Goal: Task Accomplishment & Management: Manage account settings

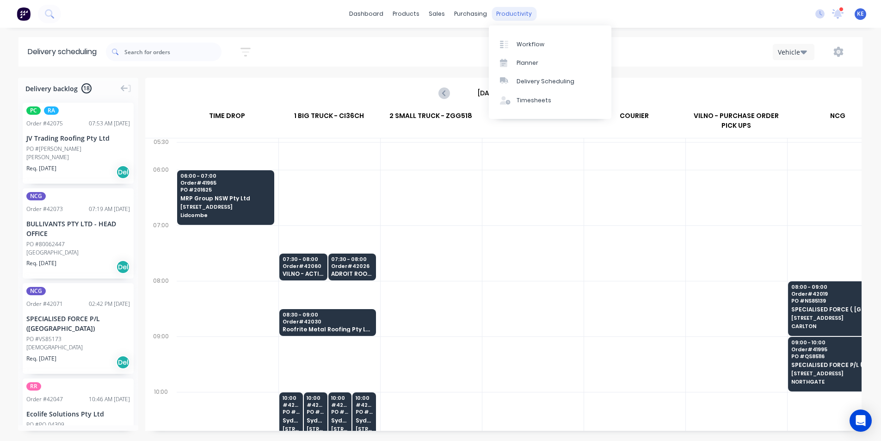
scroll to position [0, 0]
click at [537, 63] on div "Planner" at bounding box center [528, 63] width 22 height 8
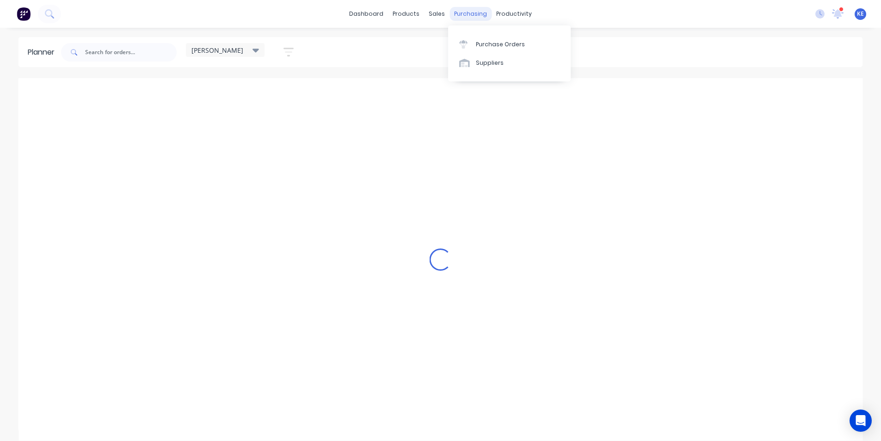
scroll to position [0, 0]
click at [458, 34] on div "Sales Orders Customers Price Level Manager" at bounding box center [486, 62] width 123 height 74
click at [455, 46] on div "Sales Orders" at bounding box center [471, 44] width 38 height 8
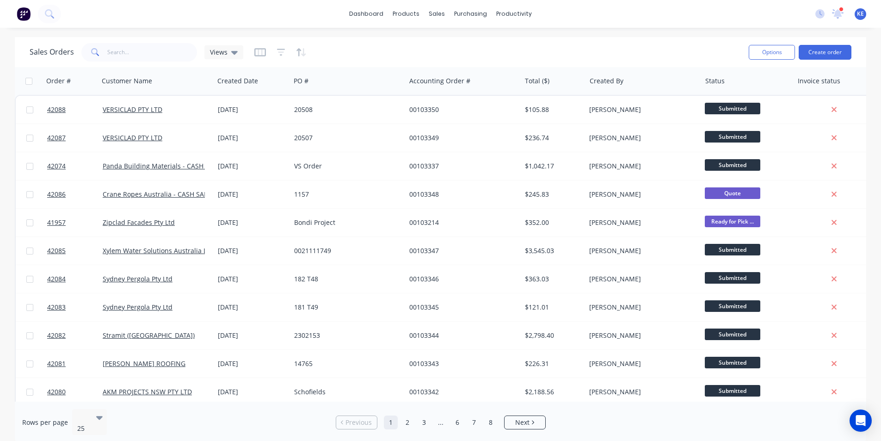
click at [383, 48] on div "Sales Orders Views" at bounding box center [386, 52] width 712 height 23
click at [168, 51] on input "text" at bounding box center [152, 52] width 90 height 19
click at [195, 45] on div "Sales Orders Views" at bounding box center [386, 52] width 712 height 23
click at [181, 51] on input "text" at bounding box center [152, 52] width 90 height 19
type input "4"
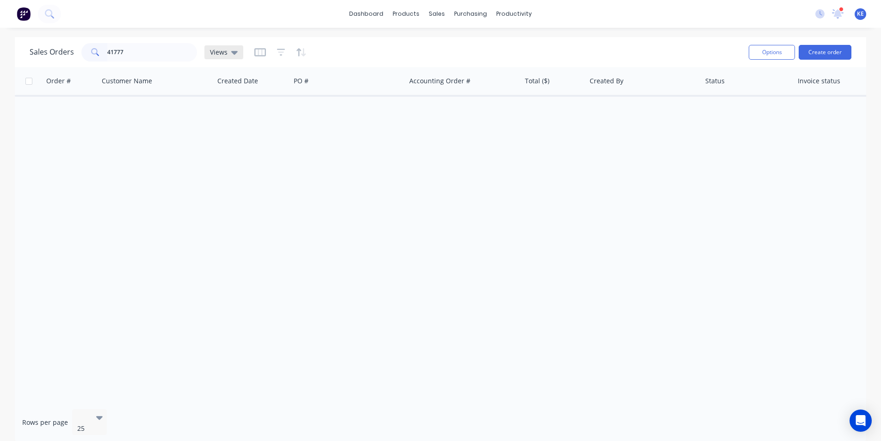
click at [227, 51] on div "Views" at bounding box center [224, 52] width 28 height 8
click at [281, 48] on icon "button" at bounding box center [281, 52] width 8 height 9
click at [300, 58] on button "button" at bounding box center [301, 52] width 11 height 15
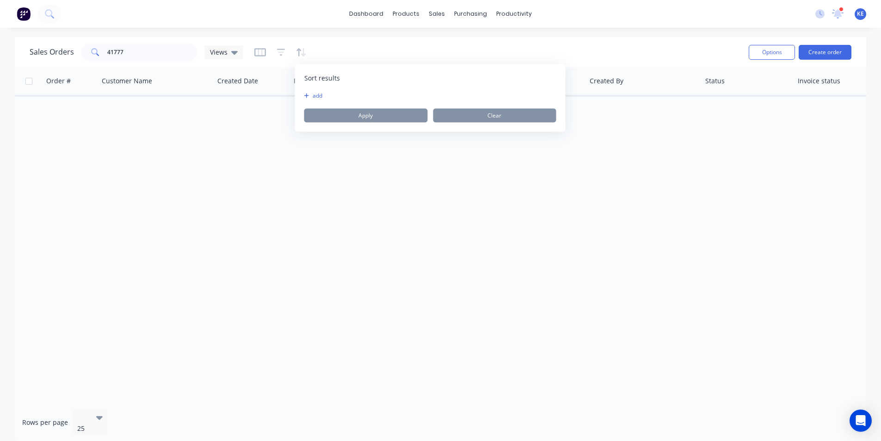
drag, startPoint x: 269, startPoint y: 48, endPoint x: 265, endPoint y: 56, distance: 8.1
click at [265, 58] on div at bounding box center [280, 52] width 52 height 15
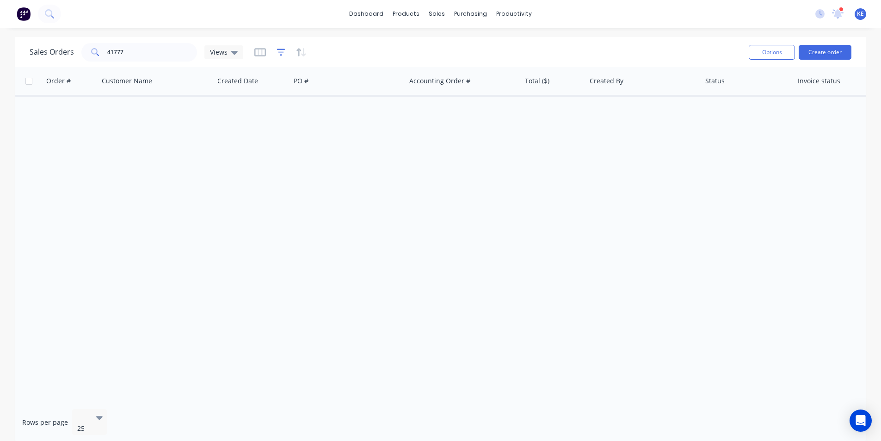
click at [278, 50] on icon "button" at bounding box center [281, 52] width 8 height 9
click at [258, 49] on icon "button" at bounding box center [260, 52] width 12 height 9
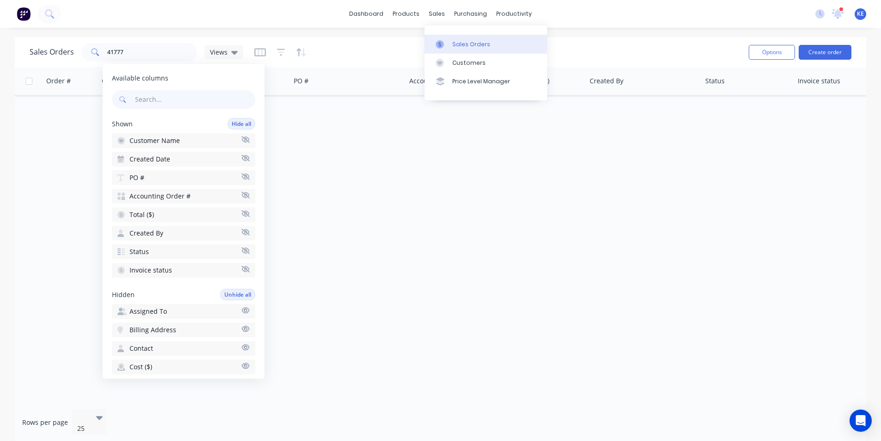
click at [455, 39] on link "Sales Orders" at bounding box center [486, 44] width 123 height 19
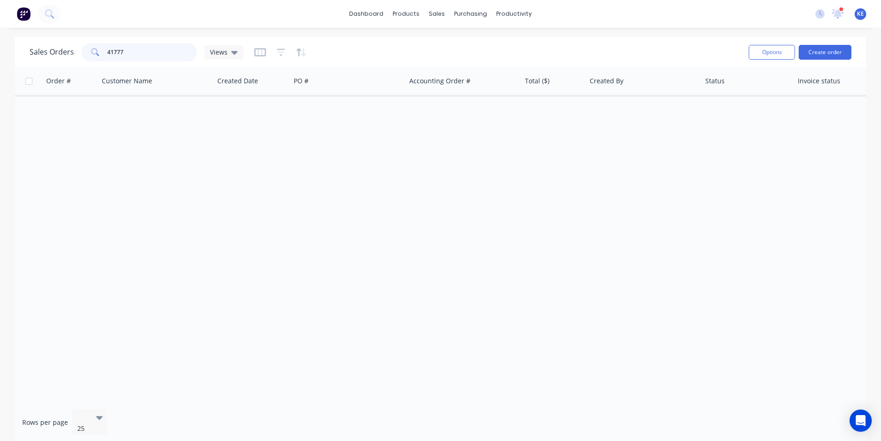
drag, startPoint x: 171, startPoint y: 51, endPoint x: 40, endPoint y: 42, distance: 130.8
click at [40, 42] on div "Sales Orders 41777 Views" at bounding box center [386, 52] width 712 height 23
drag, startPoint x: 206, startPoint y: 51, endPoint x: 221, endPoint y: 56, distance: 14.9
click at [208, 51] on div "Views" at bounding box center [223, 52] width 39 height 14
click at [229, 127] on button "None (Default)" at bounding box center [259, 130] width 105 height 11
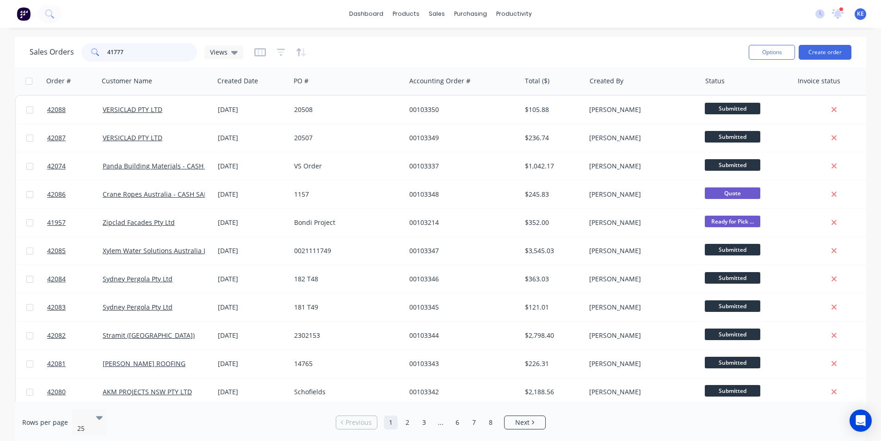
click at [153, 43] on input "41777" at bounding box center [152, 52] width 90 height 19
click at [237, 50] on div "Views" at bounding box center [223, 52] width 39 height 14
click at [236, 48] on div "Views" at bounding box center [223, 52] width 39 height 14
click at [271, 49] on div at bounding box center [280, 52] width 52 height 15
click at [277, 51] on icon "button" at bounding box center [281, 52] width 8 height 9
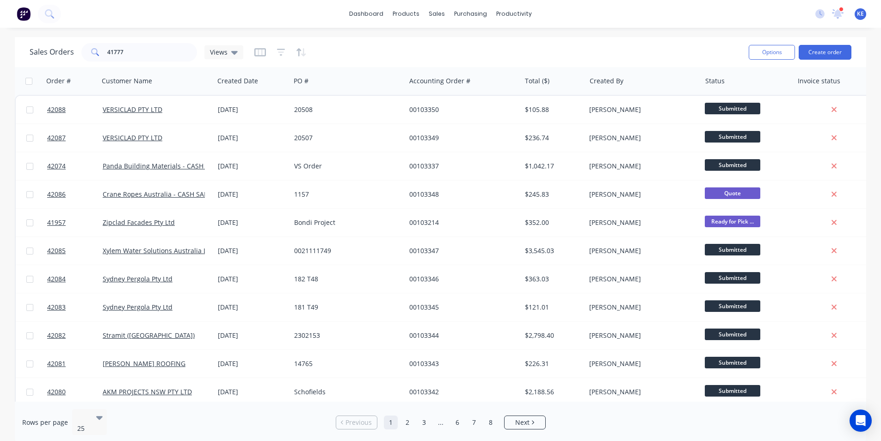
click at [306, 51] on div "Sales Orders 41777 Views" at bounding box center [386, 52] width 712 height 23
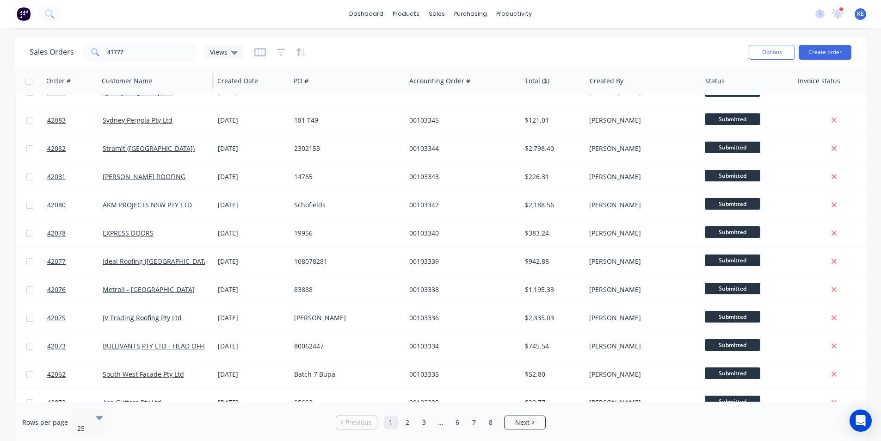
scroll to position [93, 0]
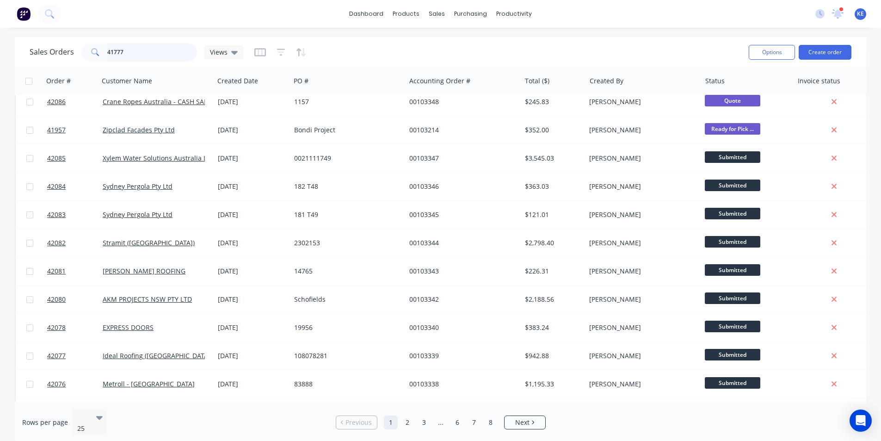
click at [136, 54] on input "41777" at bounding box center [152, 52] width 90 height 19
drag, startPoint x: 154, startPoint y: 43, endPoint x: 72, endPoint y: 49, distance: 82.6
click at [72, 48] on div "Sales Orders 41777 Views" at bounding box center [386, 52] width 712 height 23
drag, startPoint x: 293, startPoint y: 39, endPoint x: 175, endPoint y: 49, distance: 118.3
click at [175, 51] on input "41777" at bounding box center [152, 52] width 90 height 19
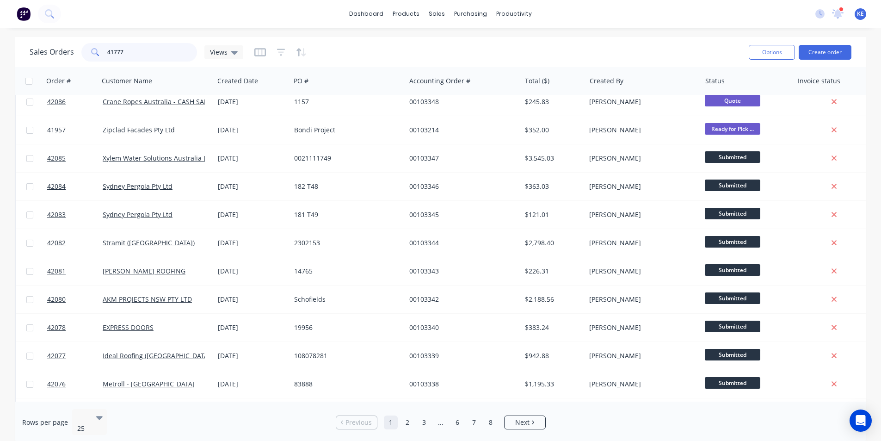
click at [175, 49] on input "41777" at bounding box center [152, 52] width 90 height 19
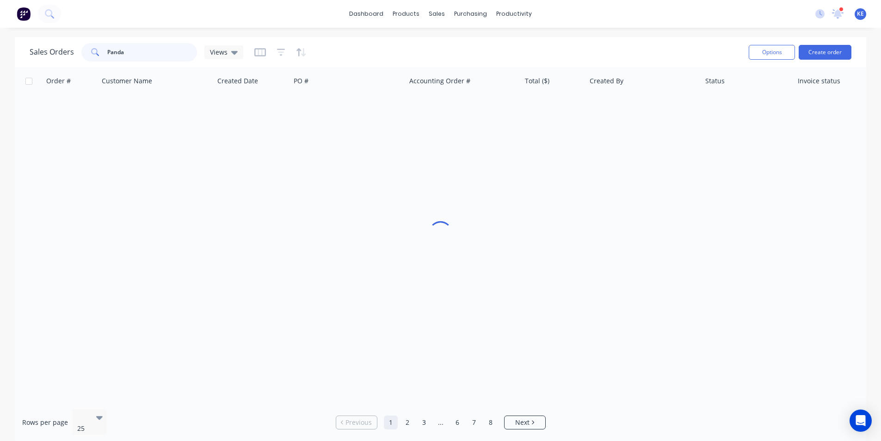
type input "Panda"
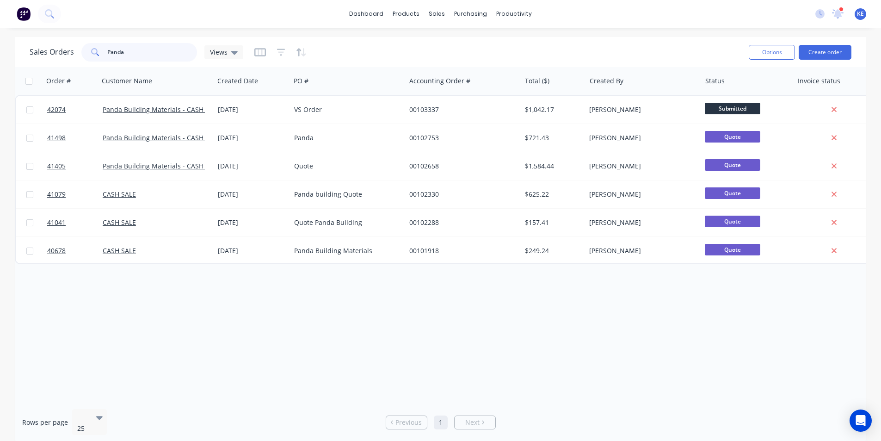
scroll to position [0, 0]
click at [832, 85] on div at bounding box center [835, 81] width 74 height 19
click at [286, 54] on div at bounding box center [280, 52] width 52 height 15
click at [280, 56] on icon "button" at bounding box center [281, 52] width 8 height 9
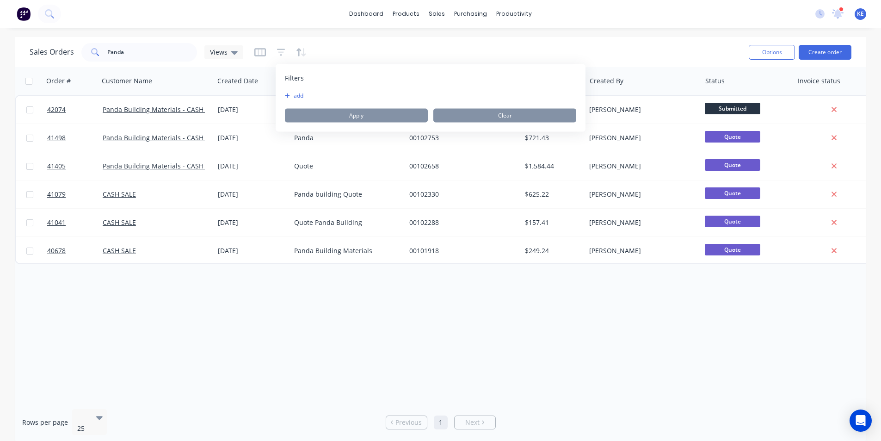
click at [283, 91] on div "Filters add Apply Clear" at bounding box center [431, 98] width 310 height 68
click at [290, 93] on button "add" at bounding box center [296, 95] width 23 height 7
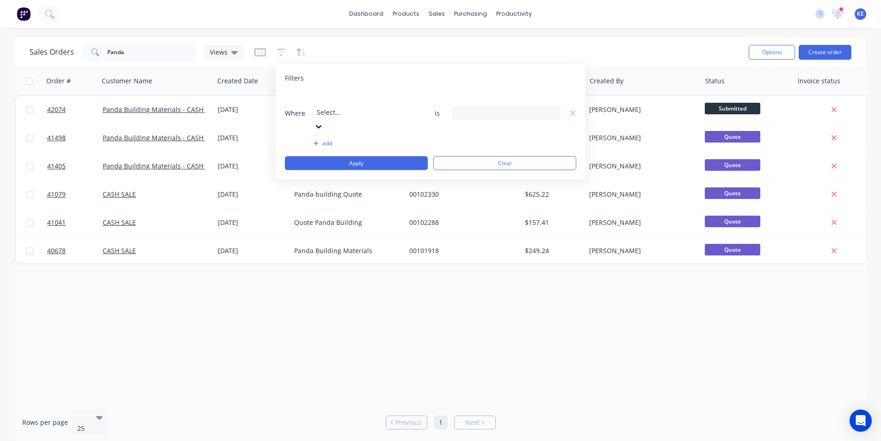
click at [356, 100] on div at bounding box center [383, 100] width 133 height 12
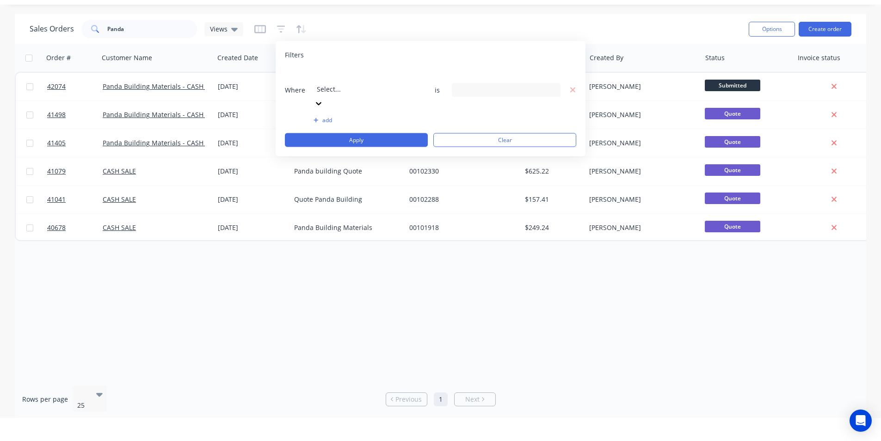
click at [486, 83] on div "9 Status selected" at bounding box center [506, 90] width 109 height 14
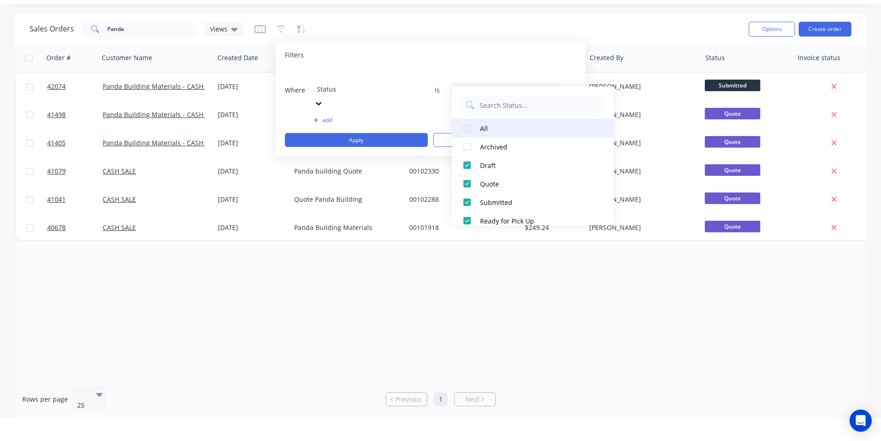
click at [476, 124] on button "All" at bounding box center [533, 128] width 162 height 19
click at [468, 130] on div at bounding box center [467, 128] width 19 height 19
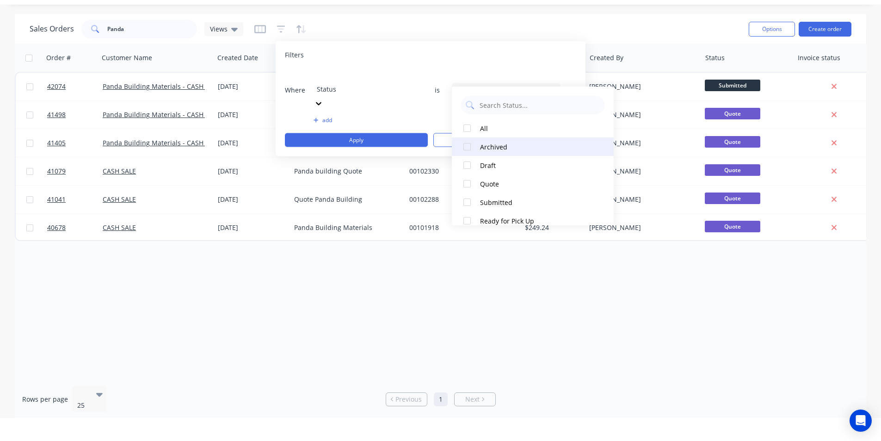
click at [468, 145] on div at bounding box center [467, 146] width 19 height 19
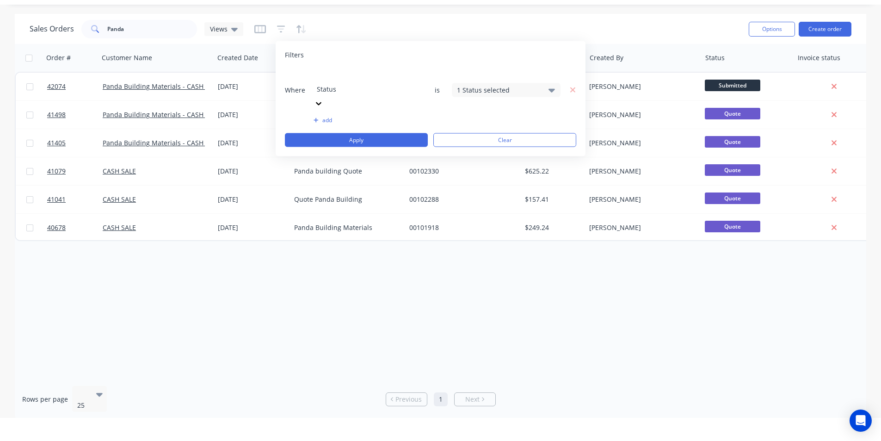
click at [513, 62] on div "Filters Where Status is 1 Status selected add Apply Clear" at bounding box center [431, 98] width 310 height 115
click at [394, 133] on button "Apply" at bounding box center [356, 140] width 143 height 14
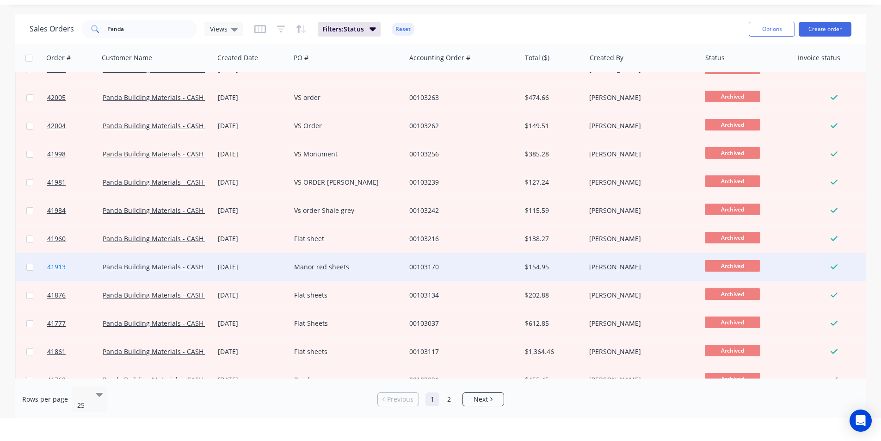
scroll to position [46, 0]
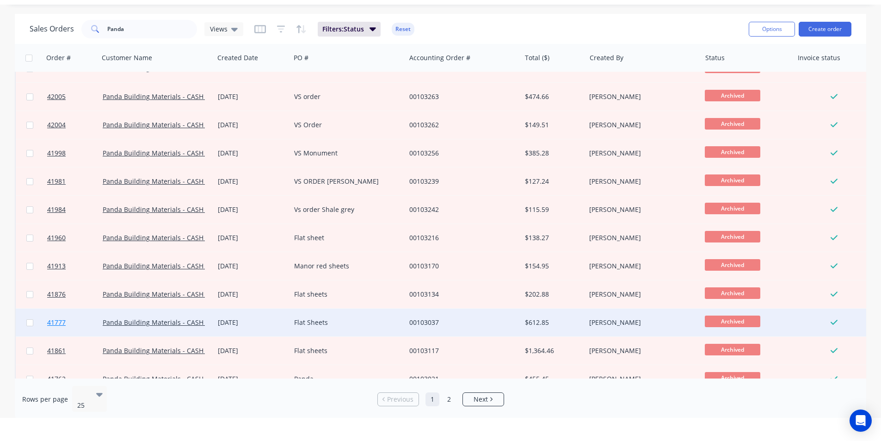
click at [67, 321] on link "41777" at bounding box center [75, 322] width 56 height 28
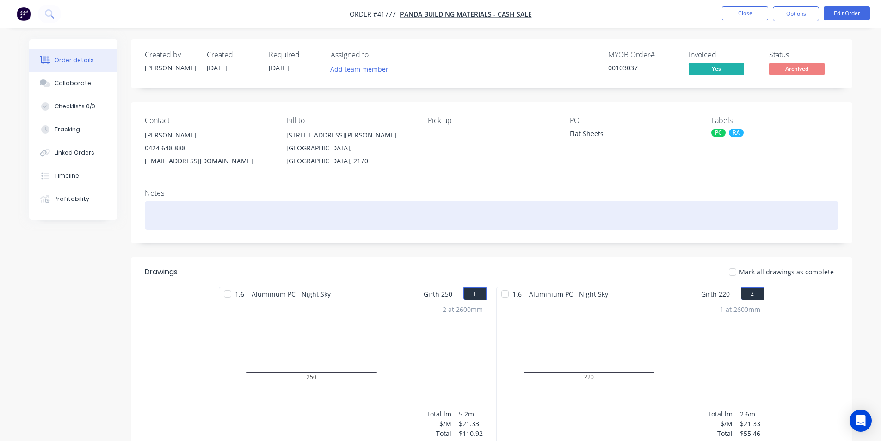
drag, startPoint x: 271, startPoint y: 24, endPoint x: 180, endPoint y: 226, distance: 221.7
click at [180, 226] on div at bounding box center [492, 215] width 694 height 28
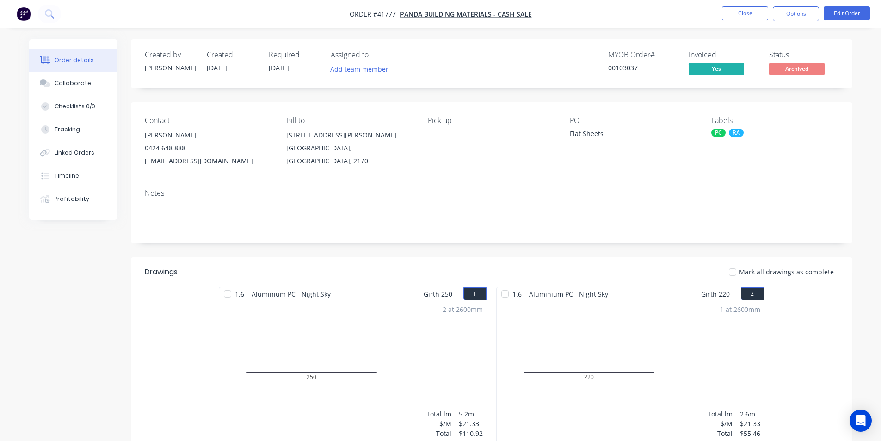
click at [487, 149] on div "Pick up" at bounding box center [491, 141] width 127 height 51
click at [746, 16] on button "Close" at bounding box center [745, 13] width 46 height 14
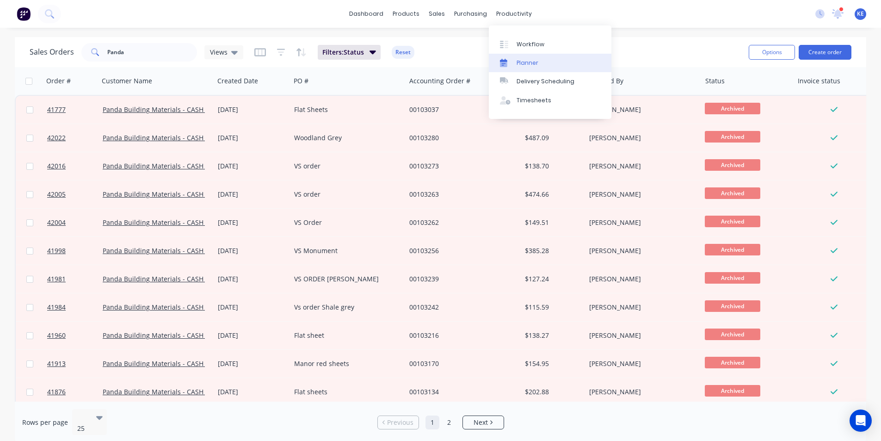
click at [531, 62] on div "Planner" at bounding box center [528, 63] width 22 height 8
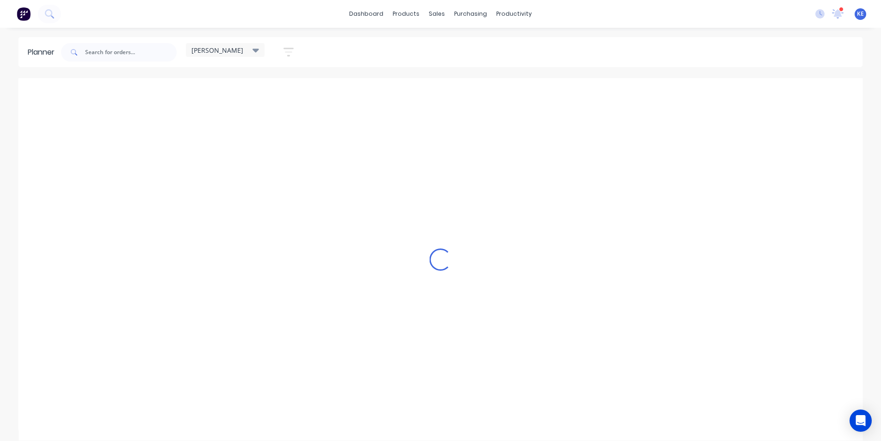
scroll to position [0, 0]
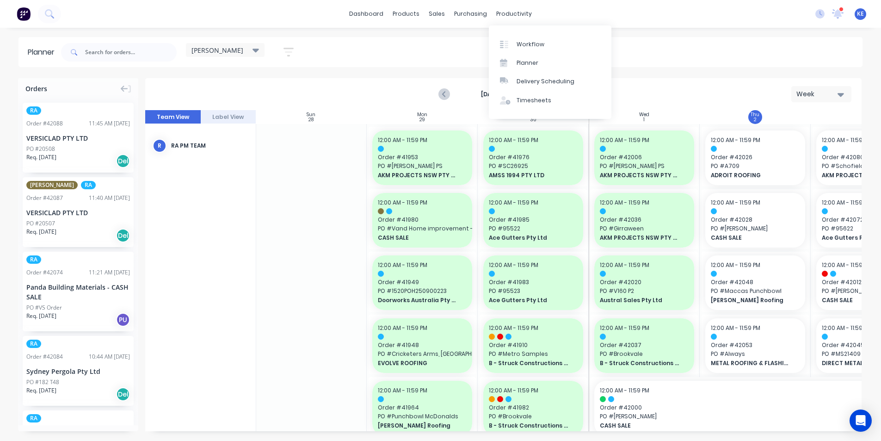
click at [695, 51] on div "[PERSON_NAME] Save new view None edit [PERSON_NAME] (Default) edit Iraking edit…" at bounding box center [460, 52] width 803 height 28
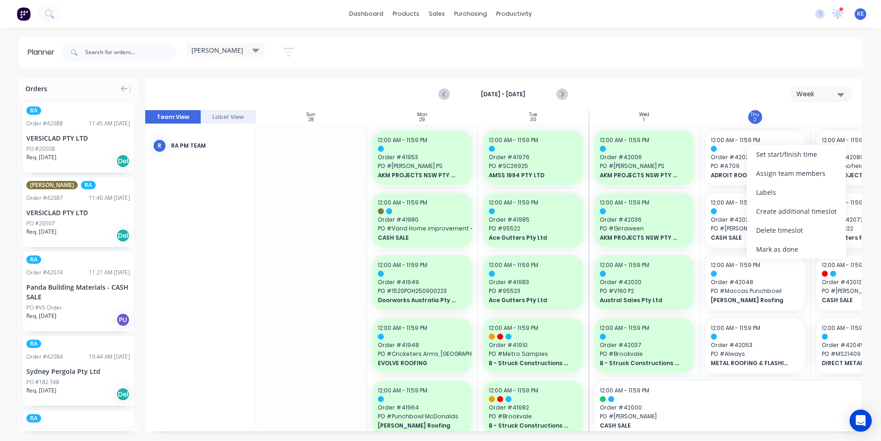
click at [719, 94] on div "[DATE] - [DATE] Week" at bounding box center [503, 94] width 715 height 30
click at [765, 241] on div "Mark as done" at bounding box center [802, 245] width 99 height 19
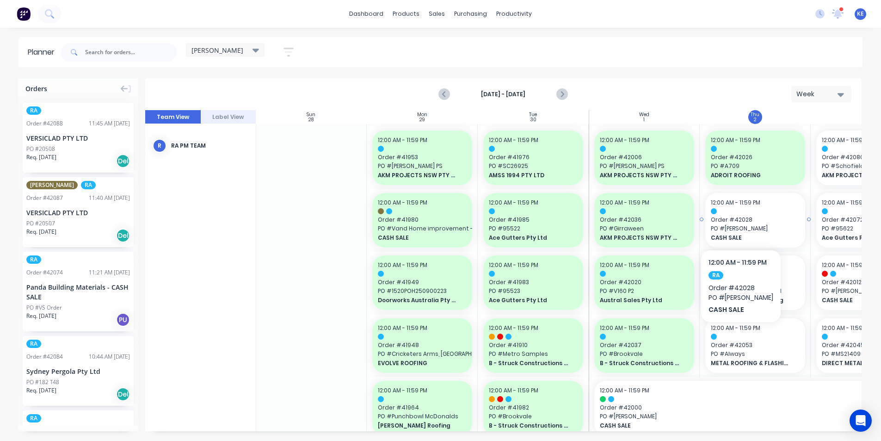
click at [740, 222] on span "Order # 42028" at bounding box center [755, 220] width 89 height 8
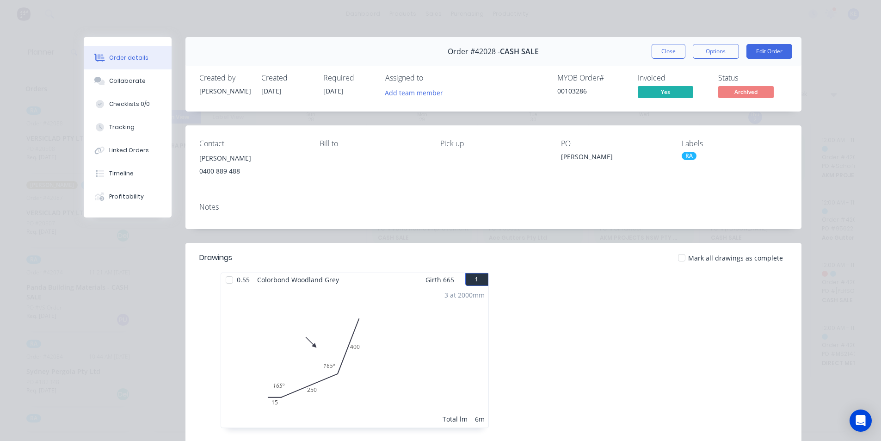
click at [679, 60] on div "Order #42028 - CASH SALE Close Options Edit Order" at bounding box center [493, 51] width 616 height 29
click at [677, 55] on button "Close" at bounding box center [669, 51] width 34 height 15
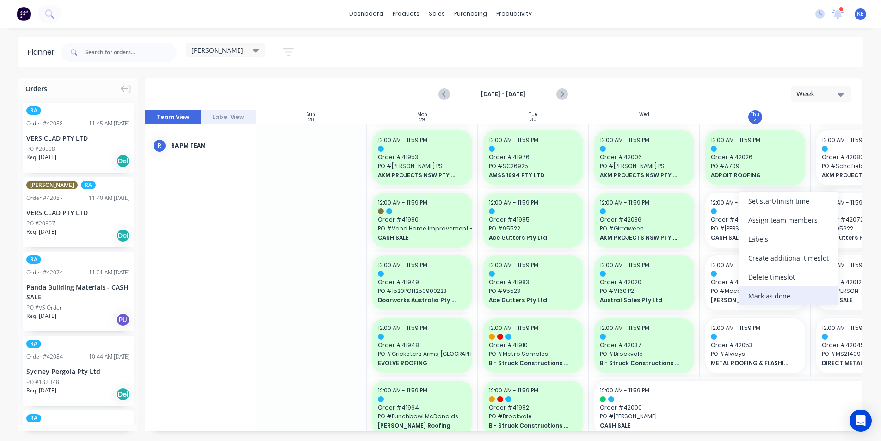
click at [758, 296] on div "Mark as done" at bounding box center [788, 295] width 99 height 19
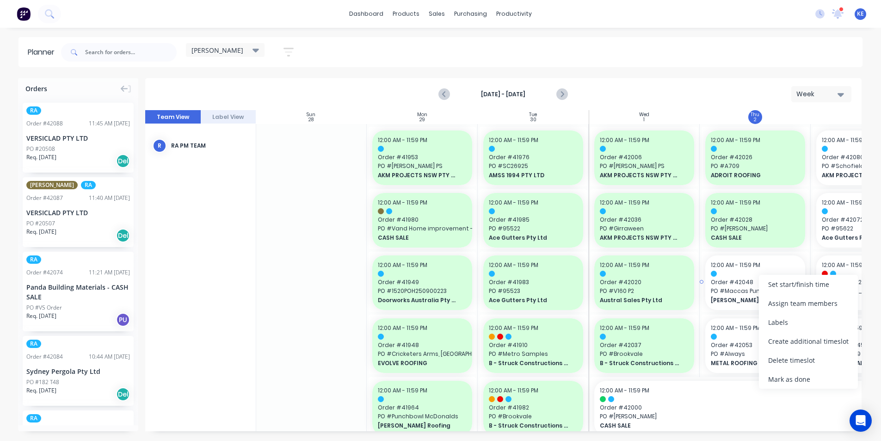
click at [742, 288] on span "PO # Maccas Punchbowl" at bounding box center [755, 291] width 89 height 8
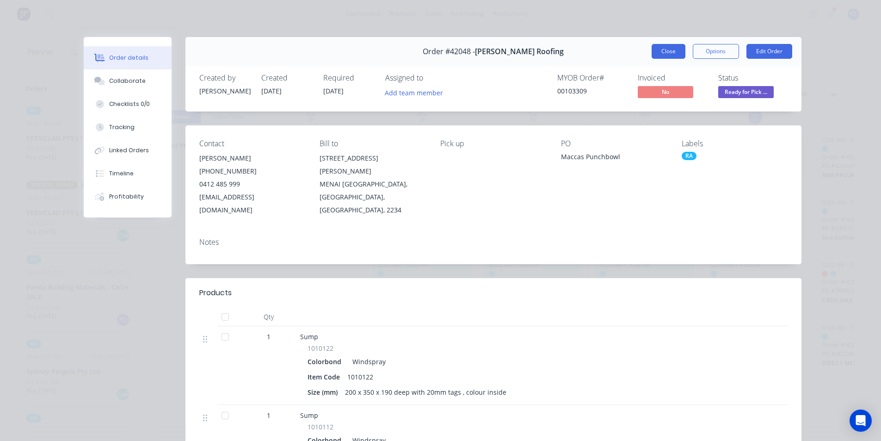
click at [672, 55] on button "Close" at bounding box center [669, 51] width 34 height 15
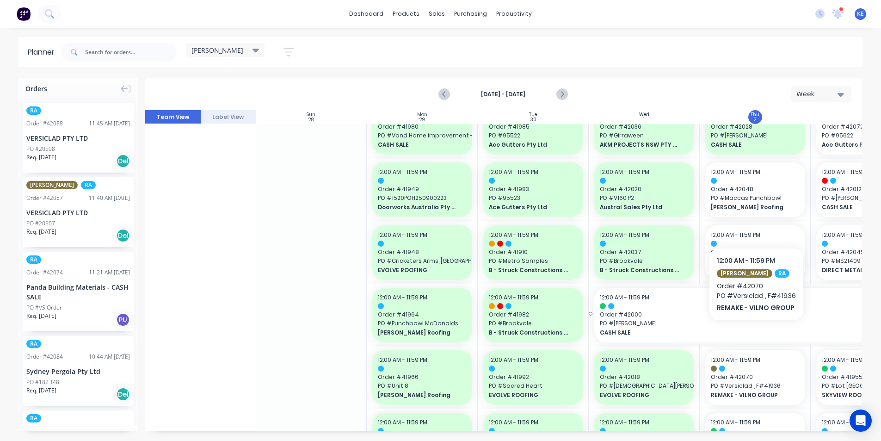
scroll to position [93, 0]
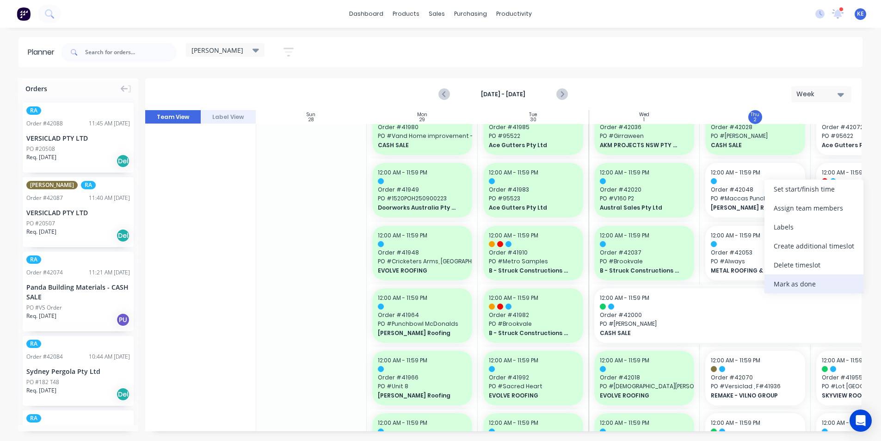
click at [779, 277] on div "Mark as done" at bounding box center [814, 283] width 99 height 19
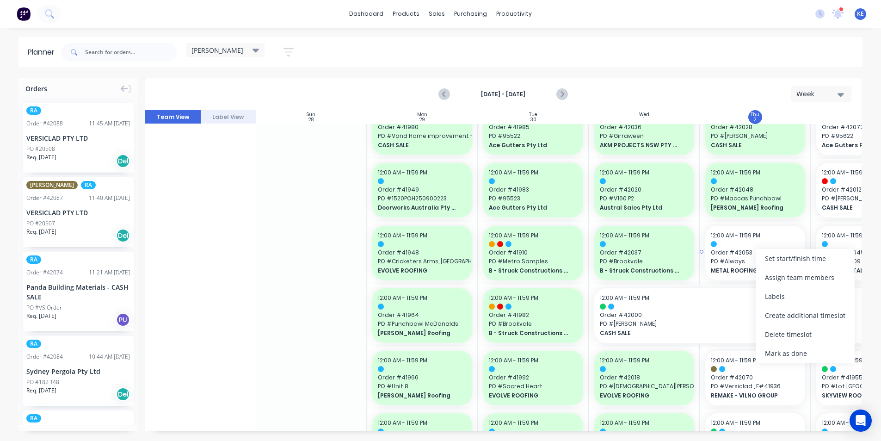
click at [720, 240] on div "12:00 AM - 11:59 PM Order # 42053 PO # Always METAL ROOFING & FLASHING" at bounding box center [755, 253] width 100 height 55
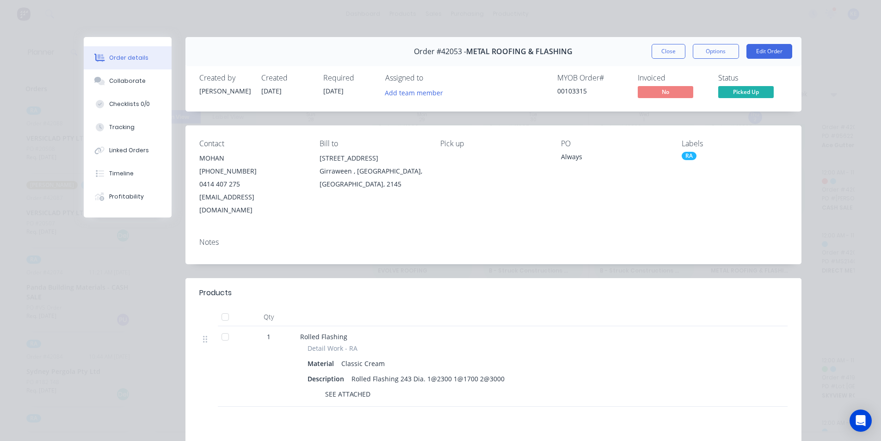
click at [686, 48] on div "Close Options Edit Order" at bounding box center [722, 51] width 141 height 15
click at [672, 52] on button "Close" at bounding box center [669, 51] width 34 height 15
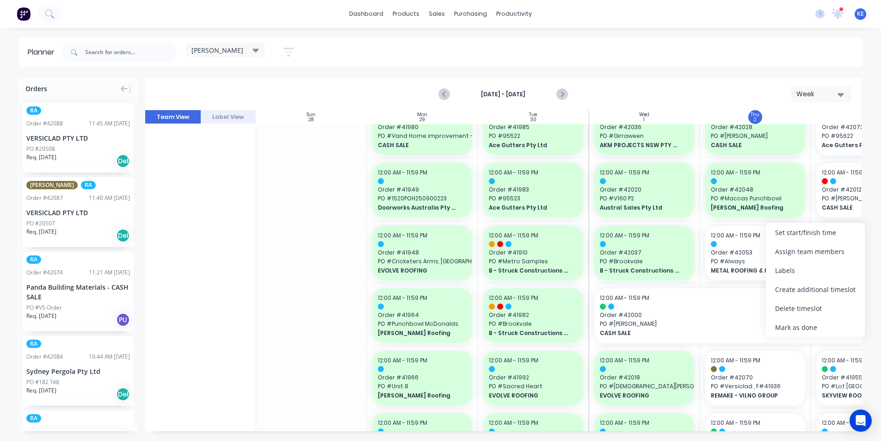
click at [782, 327] on div "Mark as done" at bounding box center [815, 327] width 99 height 19
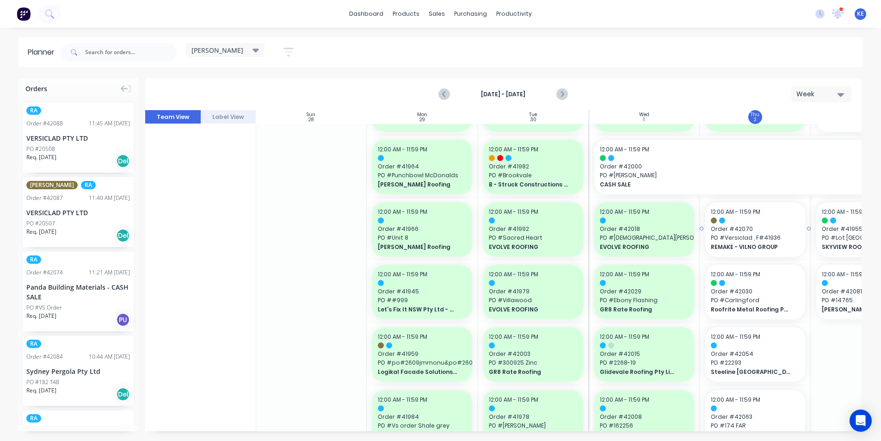
scroll to position [231, 0]
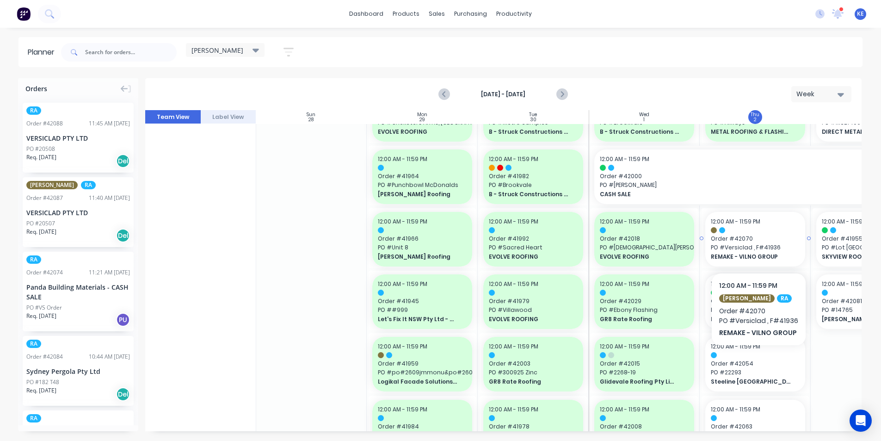
click at [758, 245] on span "PO # Versiclad , F#41936" at bounding box center [755, 247] width 89 height 8
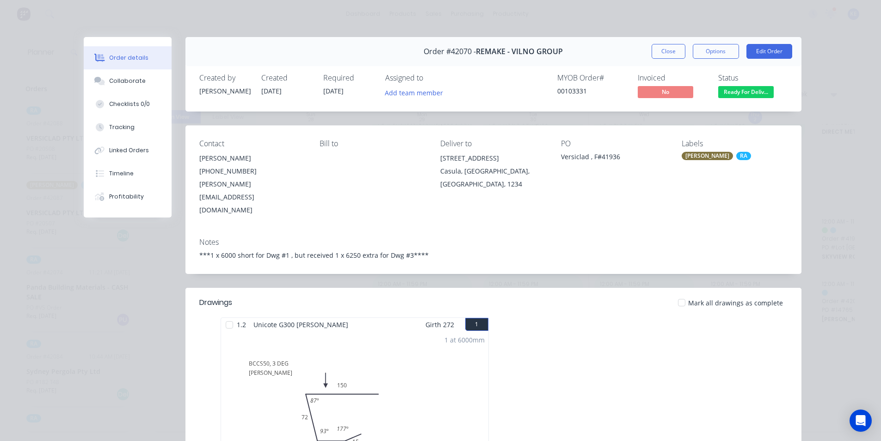
drag, startPoint x: 674, startPoint y: 58, endPoint x: 675, endPoint y: 69, distance: 11.1
click at [675, 58] on button "Close" at bounding box center [669, 51] width 34 height 15
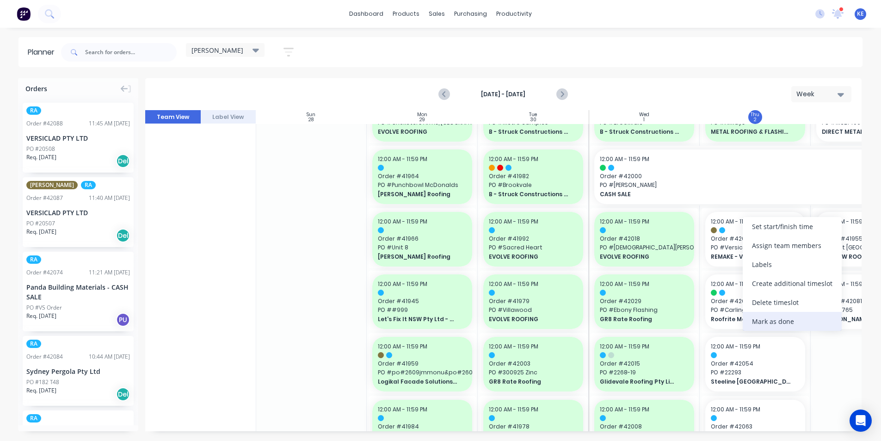
click at [765, 324] on div "Mark as done" at bounding box center [792, 321] width 99 height 19
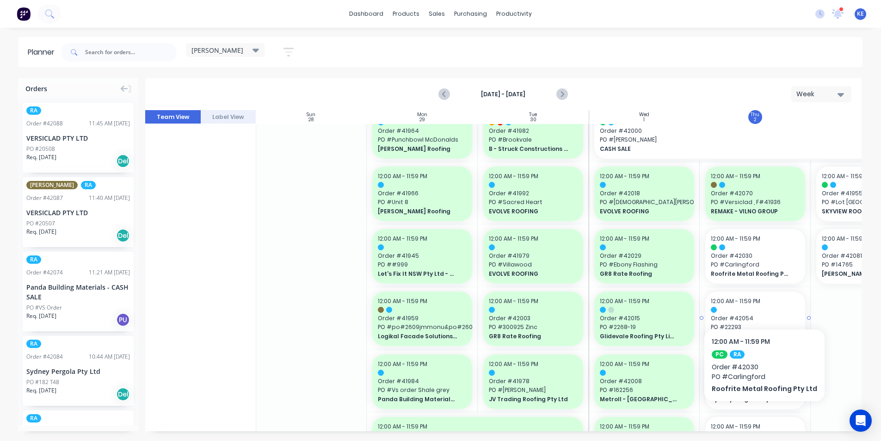
scroll to position [278, 0]
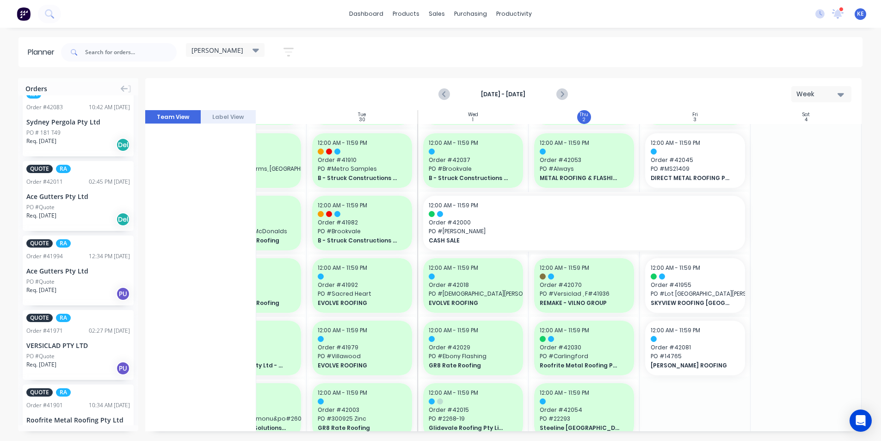
scroll to position [93, 0]
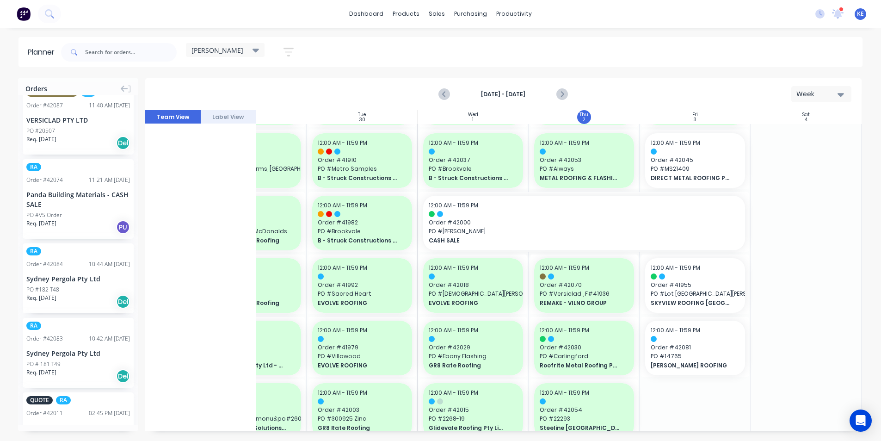
click at [68, 205] on div "Panda Building Materials - CASH SALE" at bounding box center [78, 199] width 104 height 19
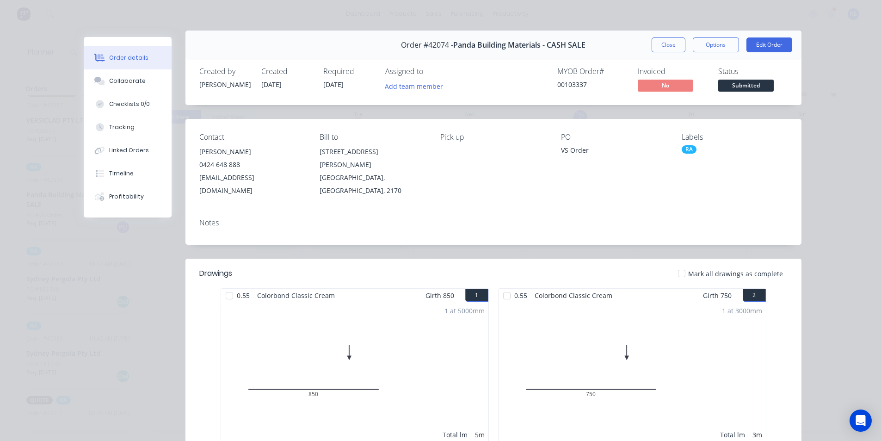
scroll to position [0, 0]
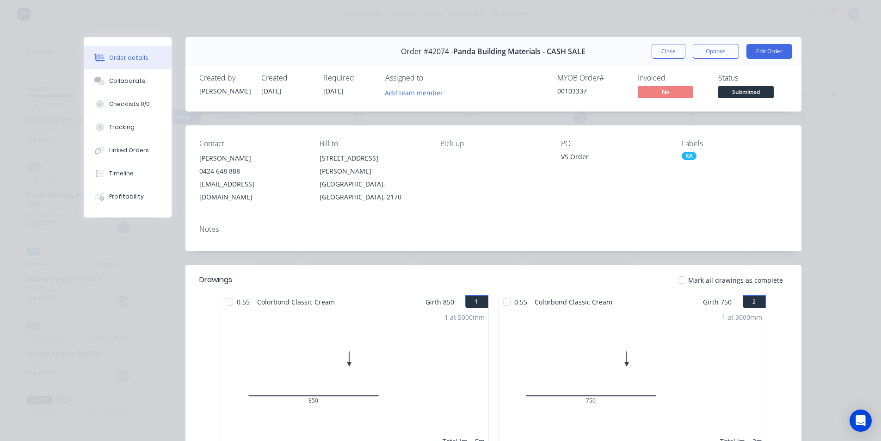
drag, startPoint x: 664, startPoint y: 53, endPoint x: 483, endPoint y: 106, distance: 188.1
click at [664, 53] on button "Close" at bounding box center [669, 51] width 34 height 15
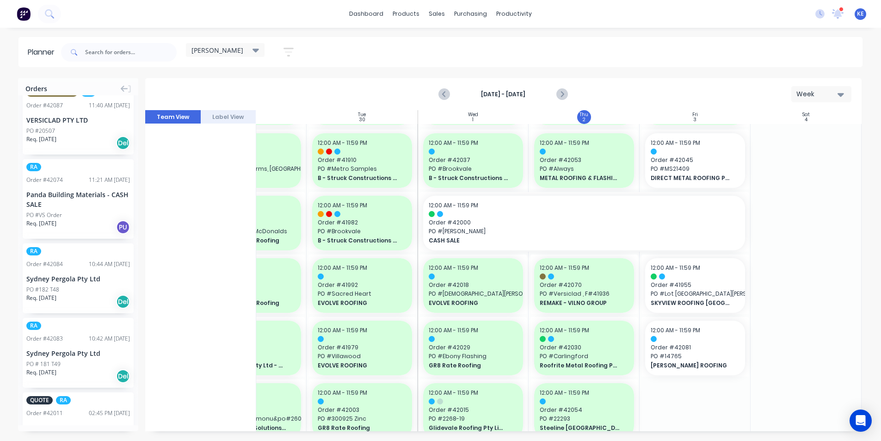
drag, startPoint x: 44, startPoint y: 191, endPoint x: 558, endPoint y: 168, distance: 514.8
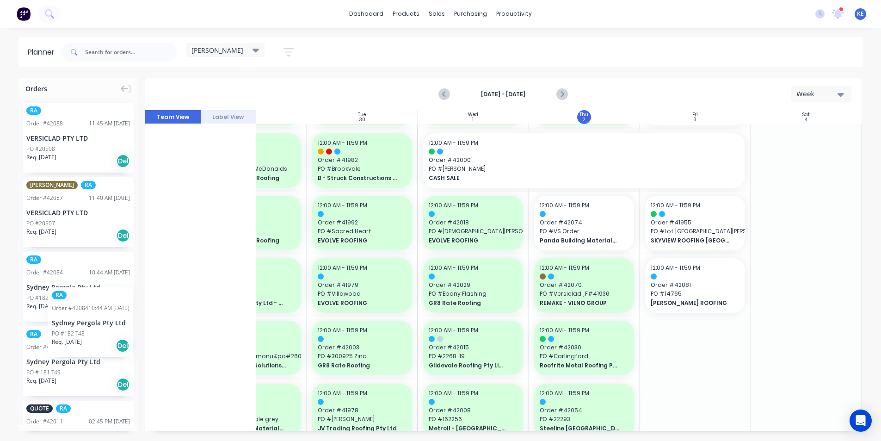
drag, startPoint x: 46, startPoint y: 290, endPoint x: 31, endPoint y: 280, distance: 17.6
click at [557, 99] on icon "Next page" at bounding box center [561, 94] width 11 height 11
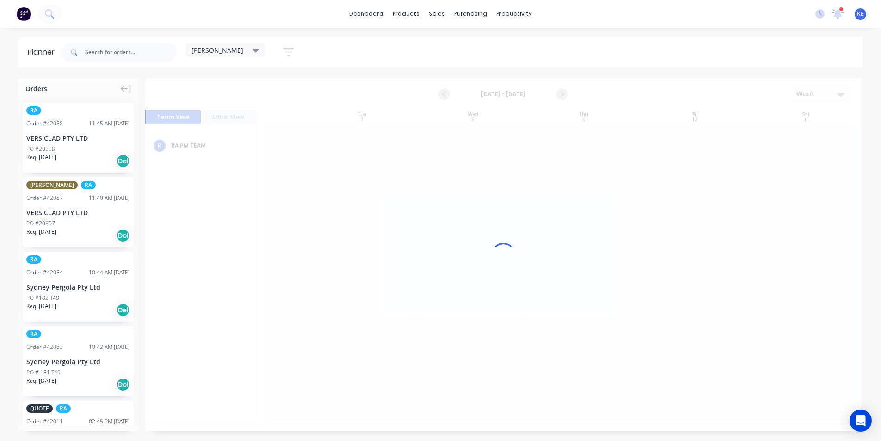
scroll to position [0, 172]
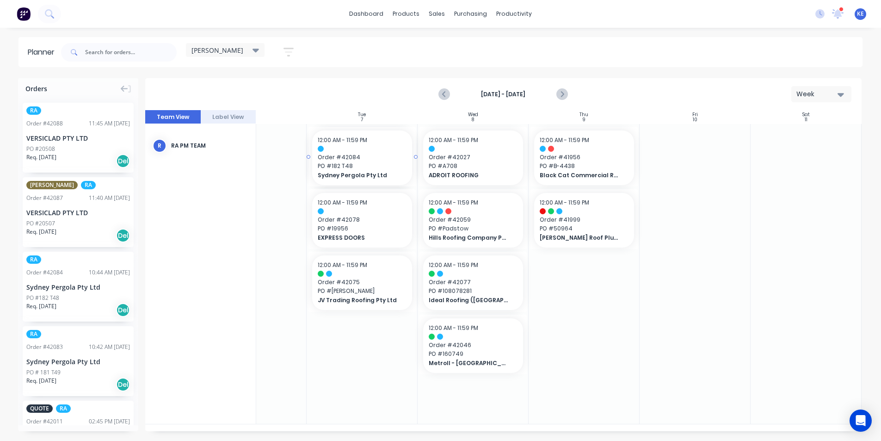
drag, startPoint x: 32, startPoint y: 288, endPoint x: 336, endPoint y: 221, distance: 311.1
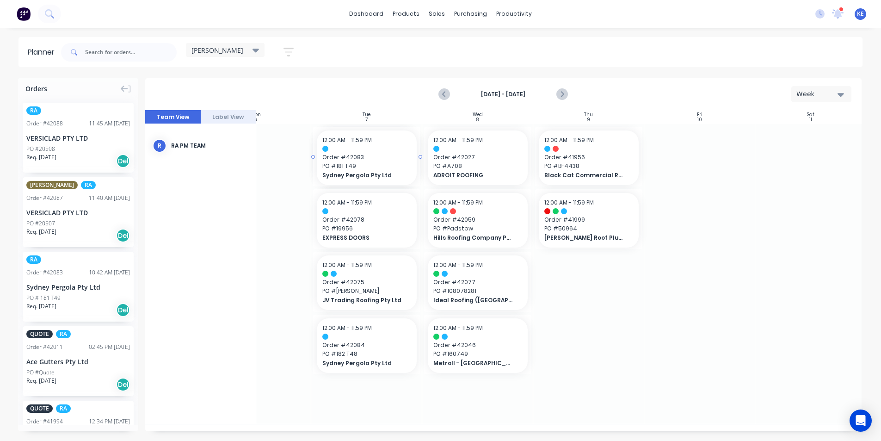
drag, startPoint x: 46, startPoint y: 294, endPoint x: 339, endPoint y: 241, distance: 297.9
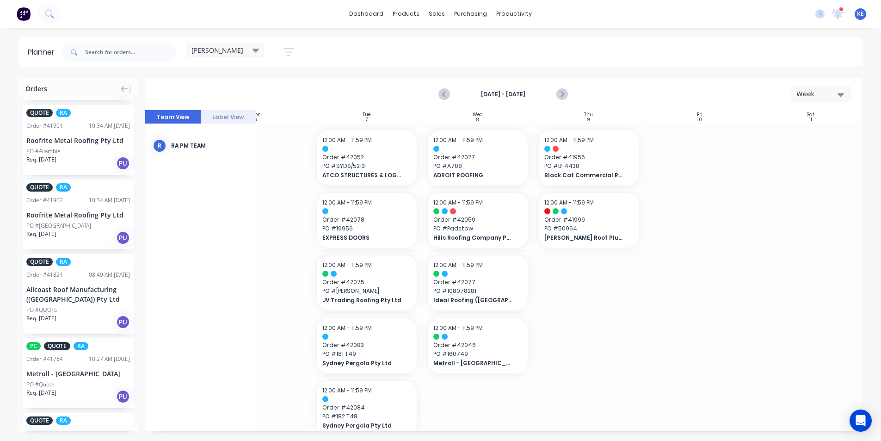
scroll to position [0, 0]
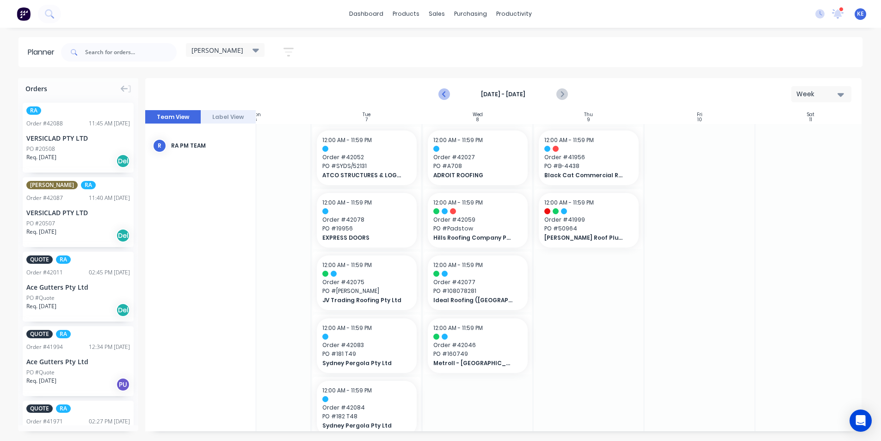
click at [447, 92] on icon "Previous page" at bounding box center [444, 94] width 11 height 11
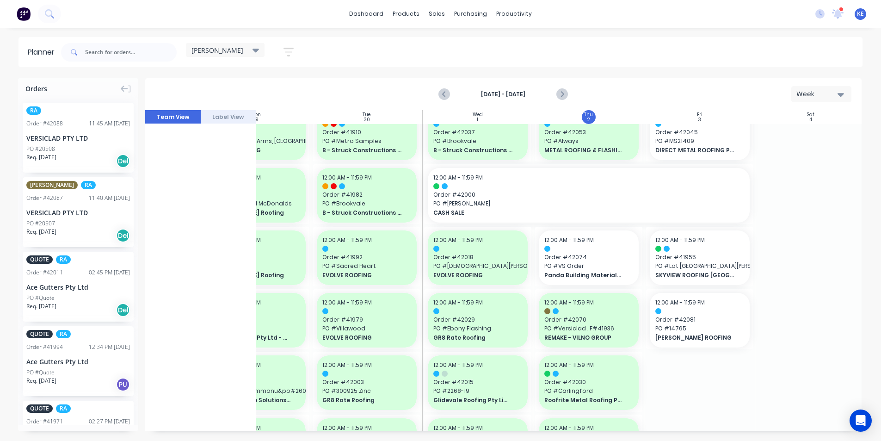
scroll to position [88, 167]
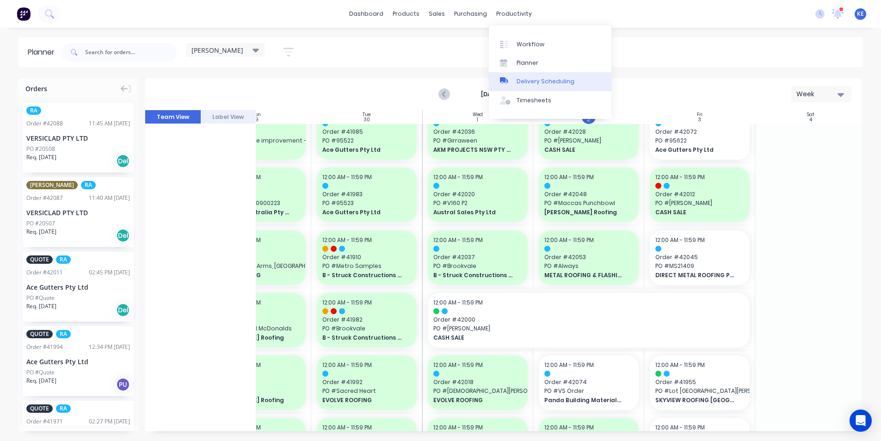
click at [524, 83] on div "Delivery Scheduling" at bounding box center [546, 81] width 58 height 8
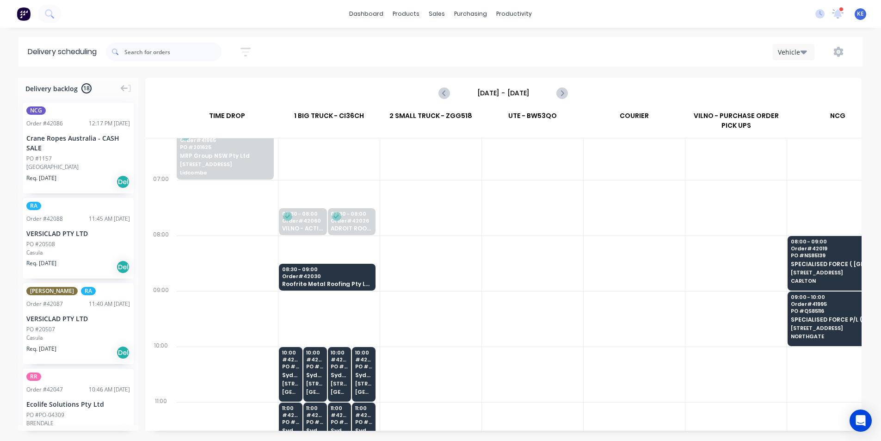
scroll to position [46, 0]
click at [565, 96] on icon "Next page" at bounding box center [561, 92] width 11 height 11
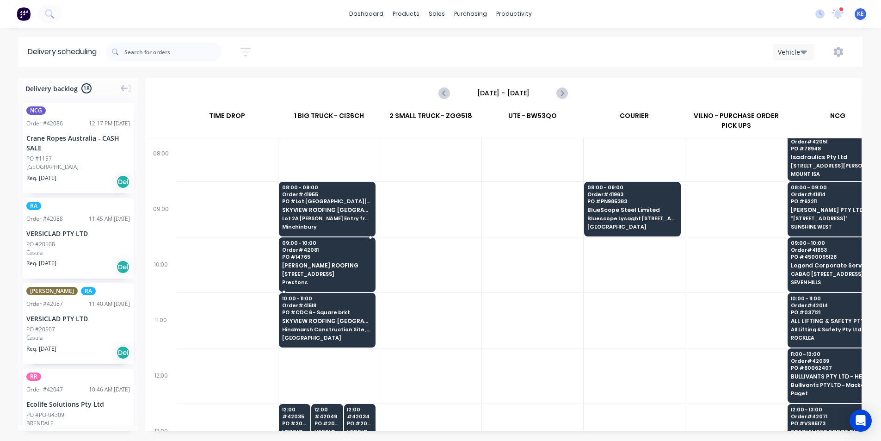
scroll to position [139, 0]
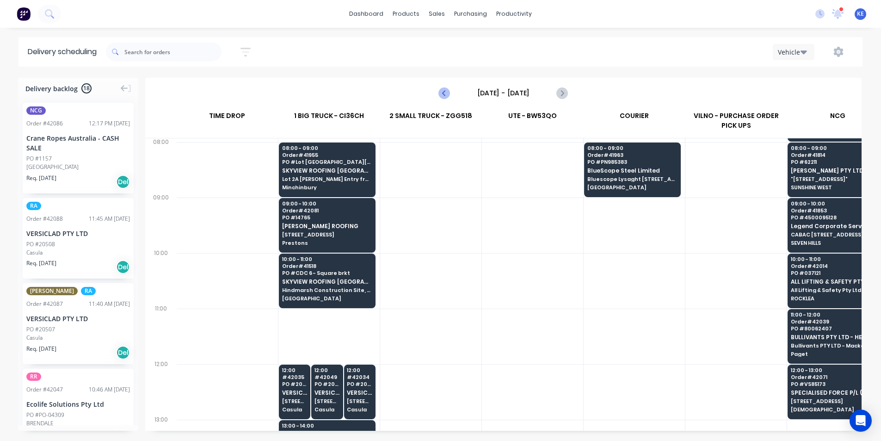
click at [449, 88] on icon "Previous page" at bounding box center [444, 92] width 11 height 11
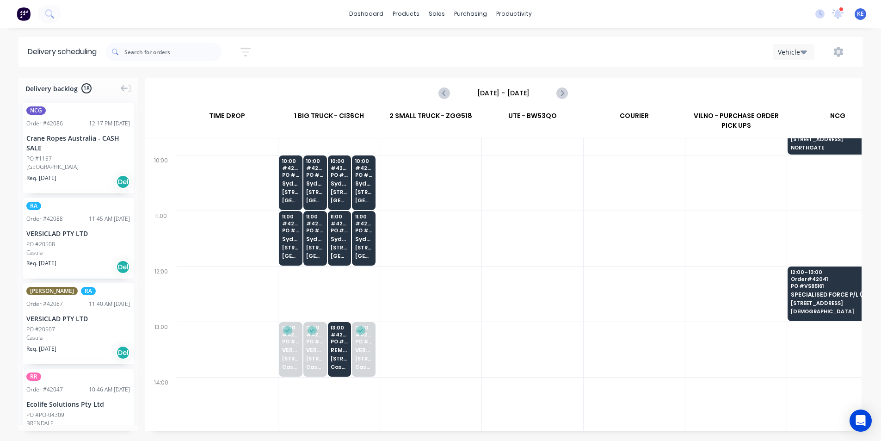
scroll to position [231, 0]
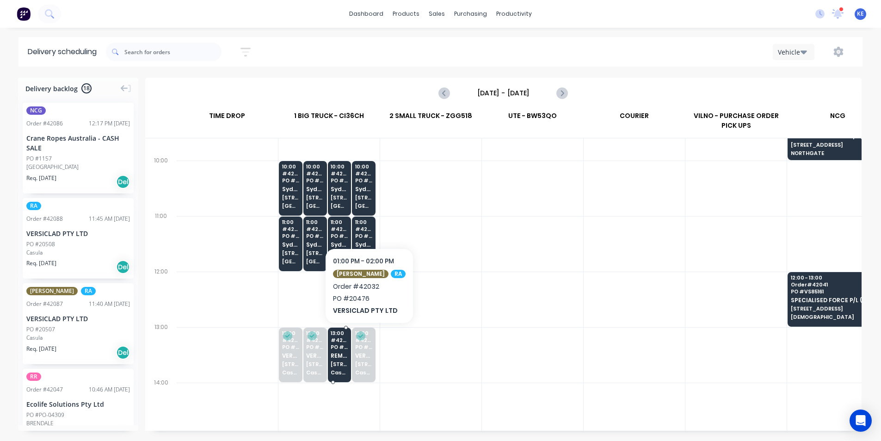
click at [345, 361] on span "[STREET_ADDRESS]" at bounding box center [339, 364] width 17 height 6
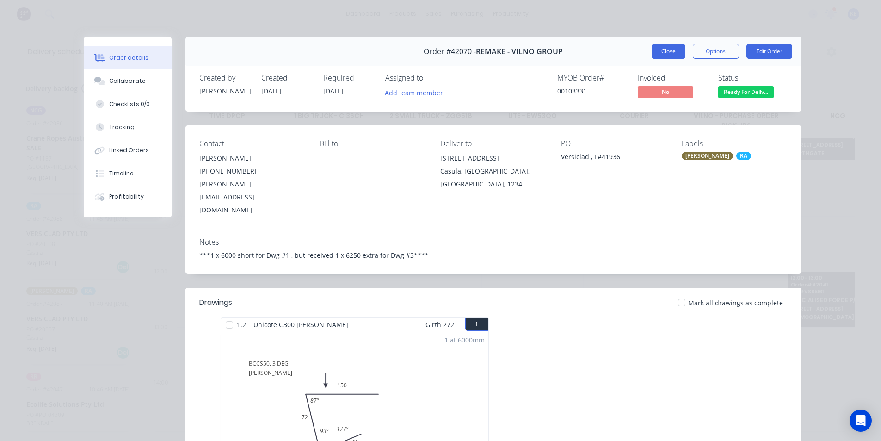
click at [656, 51] on button "Close" at bounding box center [669, 51] width 34 height 15
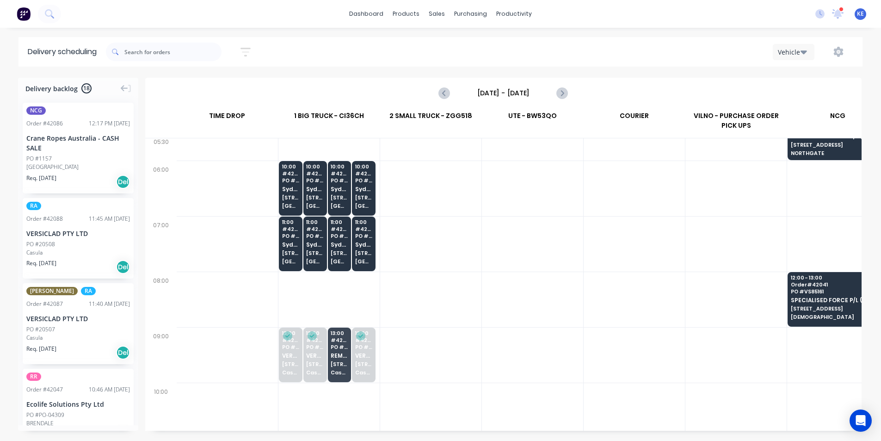
scroll to position [0, 0]
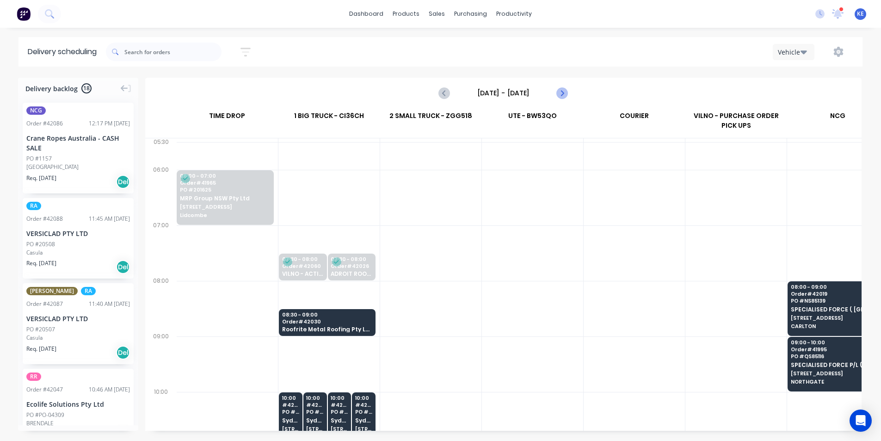
click at [560, 95] on icon "Next page" at bounding box center [561, 92] width 11 height 11
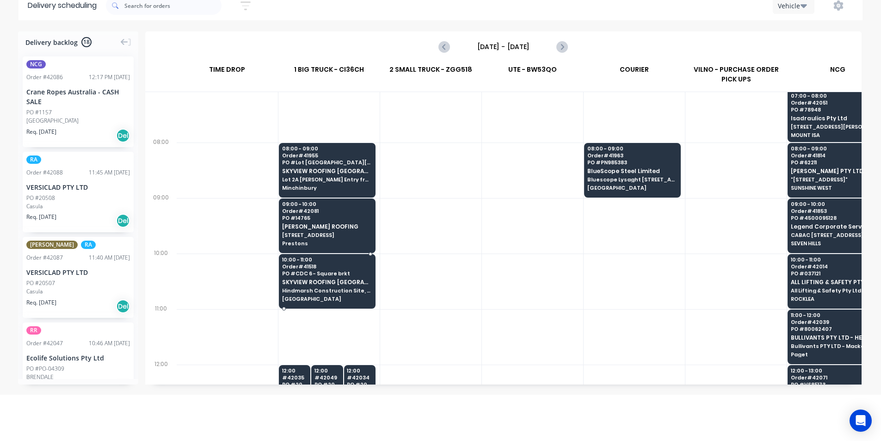
scroll to position [93, 0]
click at [335, 271] on div "10:00 - 11:00 Order # 41518 PO # CDC 6 - Square brkt SKYVIEW ROOFING AUSTRALIA …" at bounding box center [327, 279] width 96 height 52
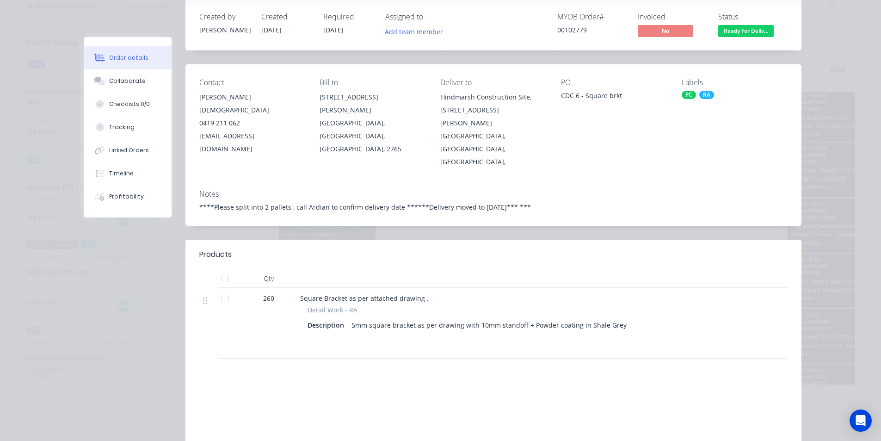
scroll to position [8, 0]
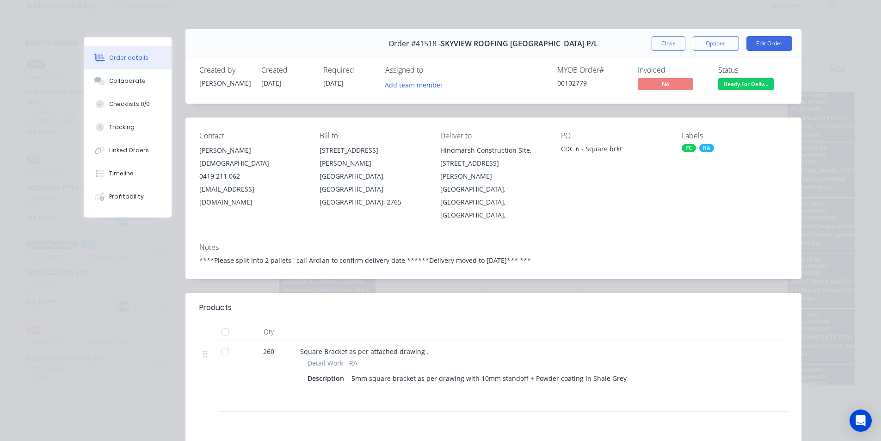
click at [661, 36] on button "Close" at bounding box center [669, 43] width 34 height 15
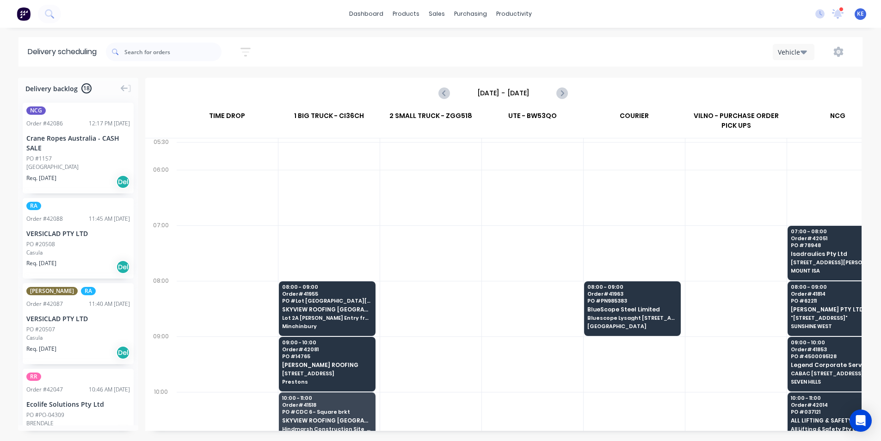
scroll to position [0, 0]
click at [562, 94] on icon "Next page" at bounding box center [561, 92] width 11 height 11
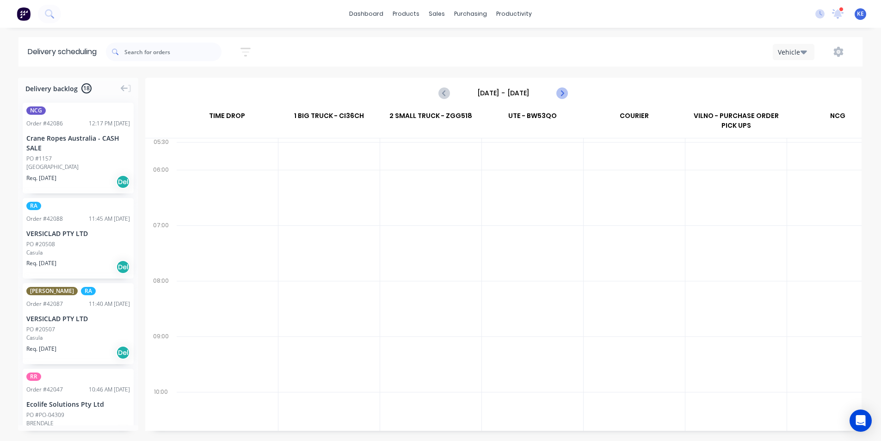
click at [561, 94] on icon "Next page" at bounding box center [562, 92] width 4 height 7
click at [556, 92] on icon "Next page" at bounding box center [561, 92] width 11 height 11
click at [560, 93] on icon "Next page" at bounding box center [561, 92] width 11 height 11
type input "Tuesday - 07/10/25"
